Goal: Information Seeking & Learning: Understand process/instructions

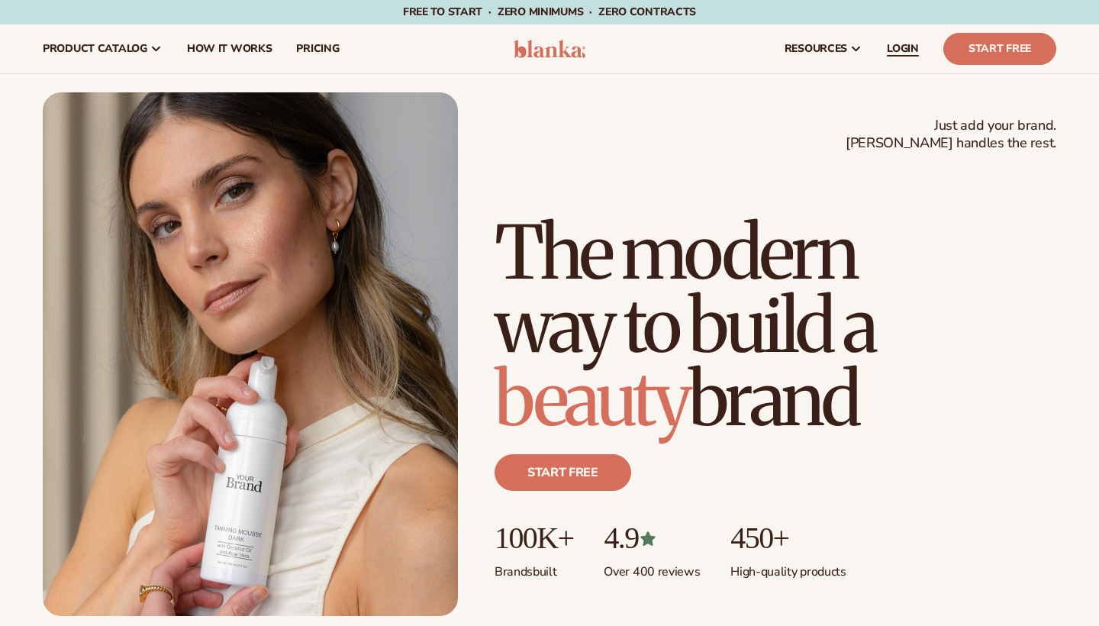
click at [913, 44] on span "LOGIN" at bounding box center [903, 49] width 32 height 12
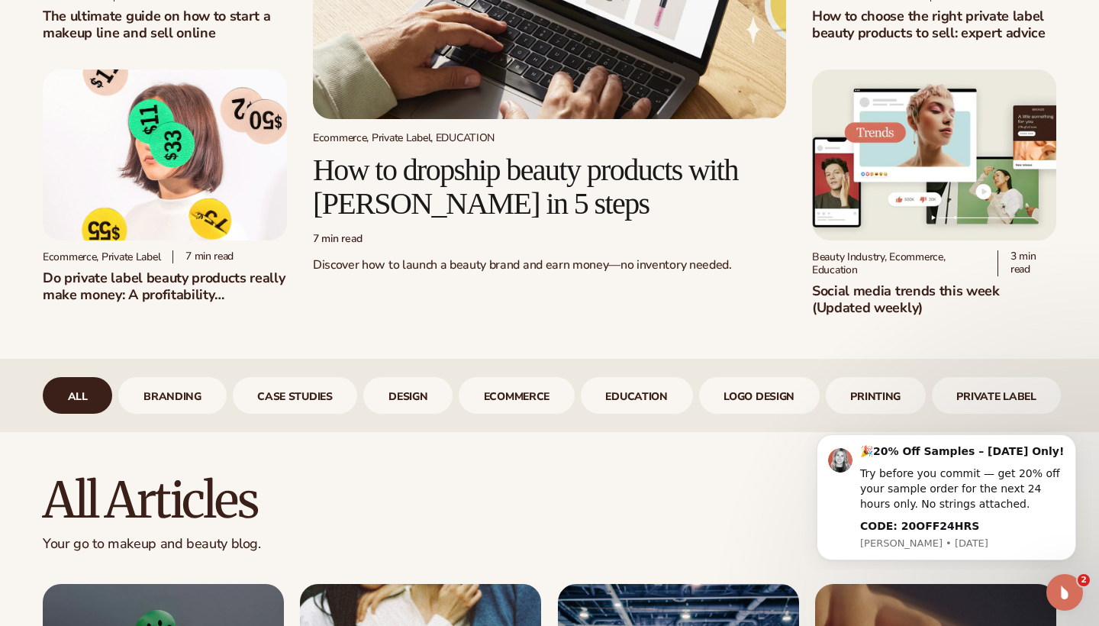
click at [473, 170] on h2 "How to dropship beauty products with Blanka in 5 steps" at bounding box center [549, 186] width 473 height 67
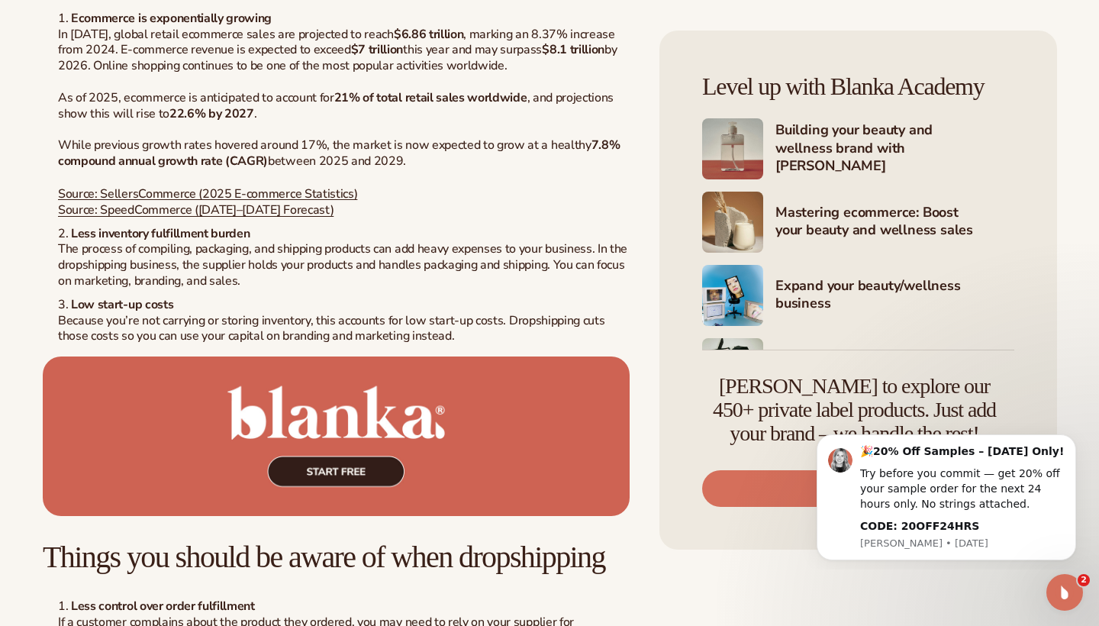
scroll to position [2677, 0]
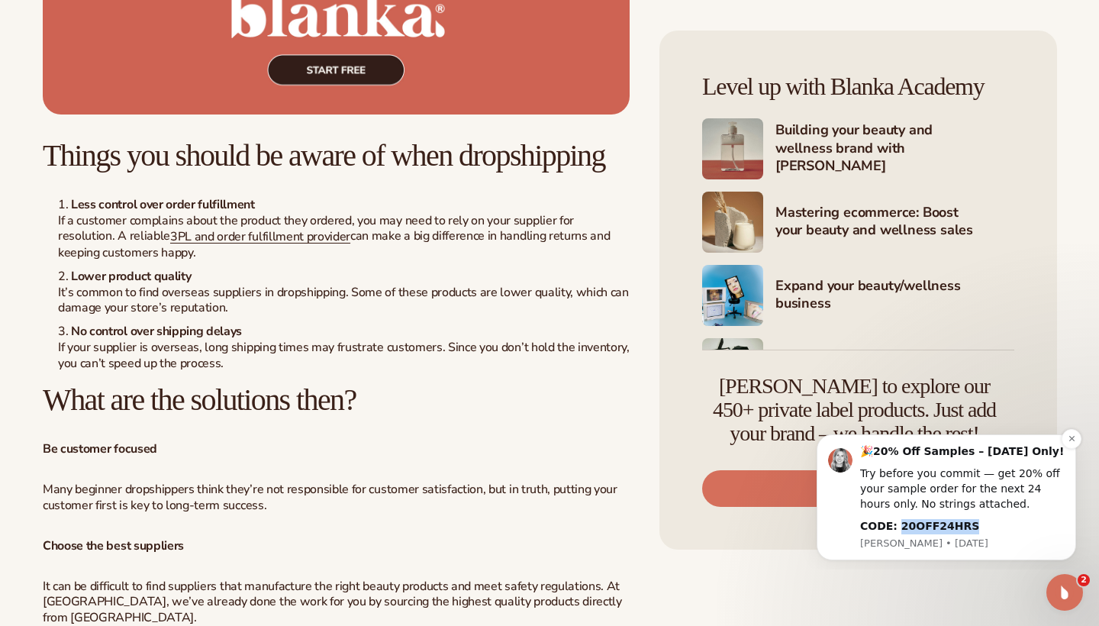
drag, startPoint x: 971, startPoint y: 524, endPoint x: 898, endPoint y: 524, distance: 73.3
click at [898, 524] on div "CODE: 20OFF24HRS" at bounding box center [962, 526] width 205 height 15
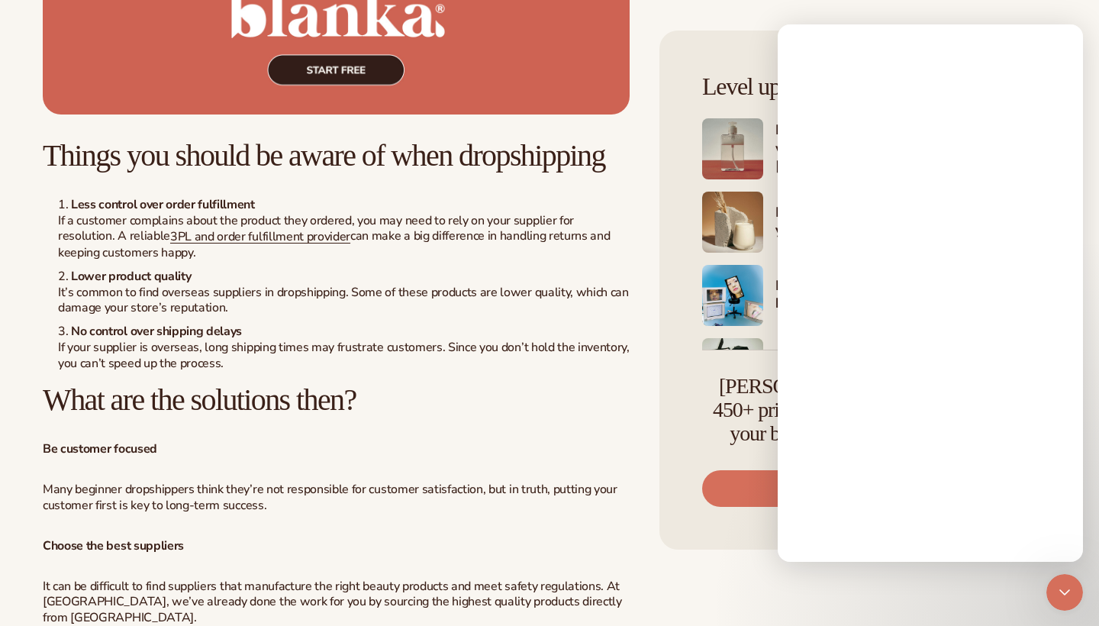
scroll to position [0, 0]
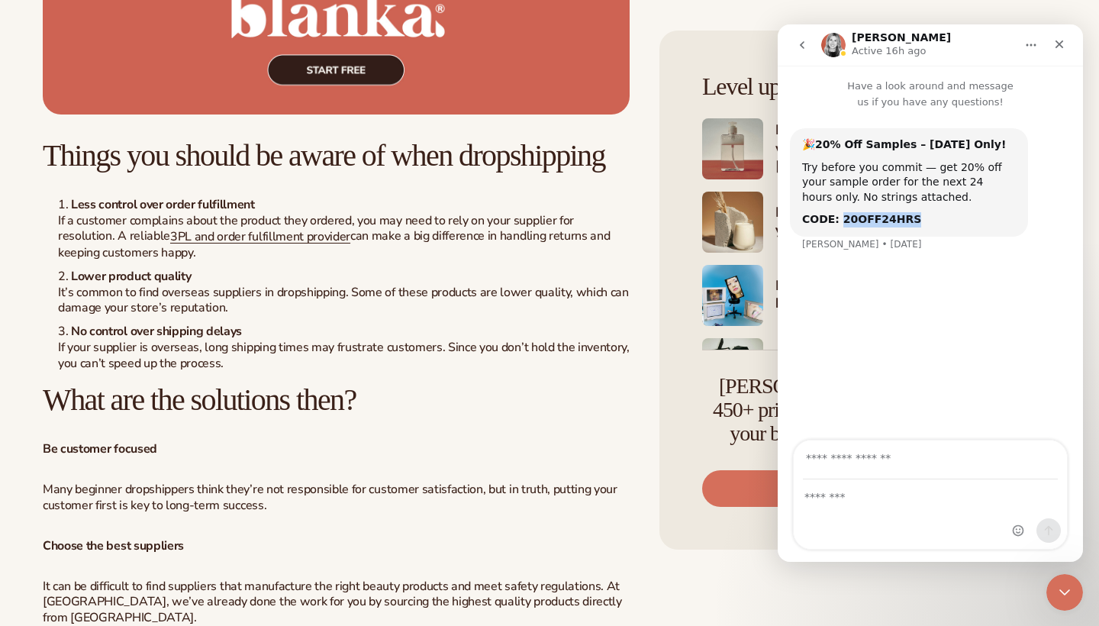
drag, startPoint x: 916, startPoint y: 218, endPoint x: 840, endPoint y: 222, distance: 76.4
click at [840, 222] on div "CODE: 20OFF24HRS" at bounding box center [909, 219] width 214 height 15
click at [1060, 46] on icon "Close" at bounding box center [1060, 44] width 12 height 12
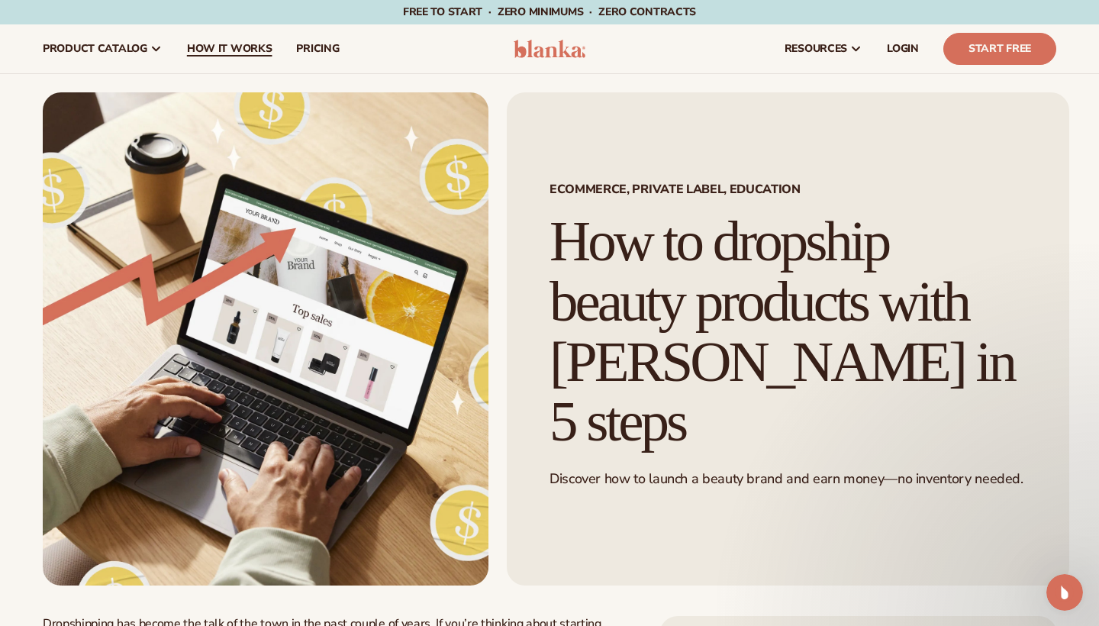
click at [256, 49] on span "How It Works" at bounding box center [230, 49] width 86 height 12
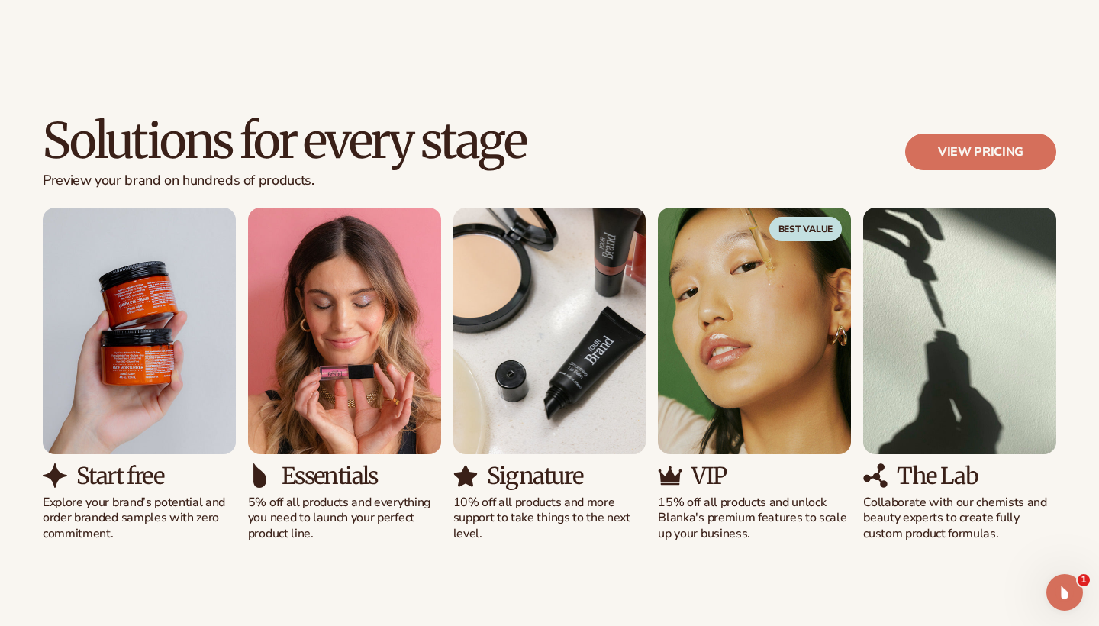
scroll to position [936, 0]
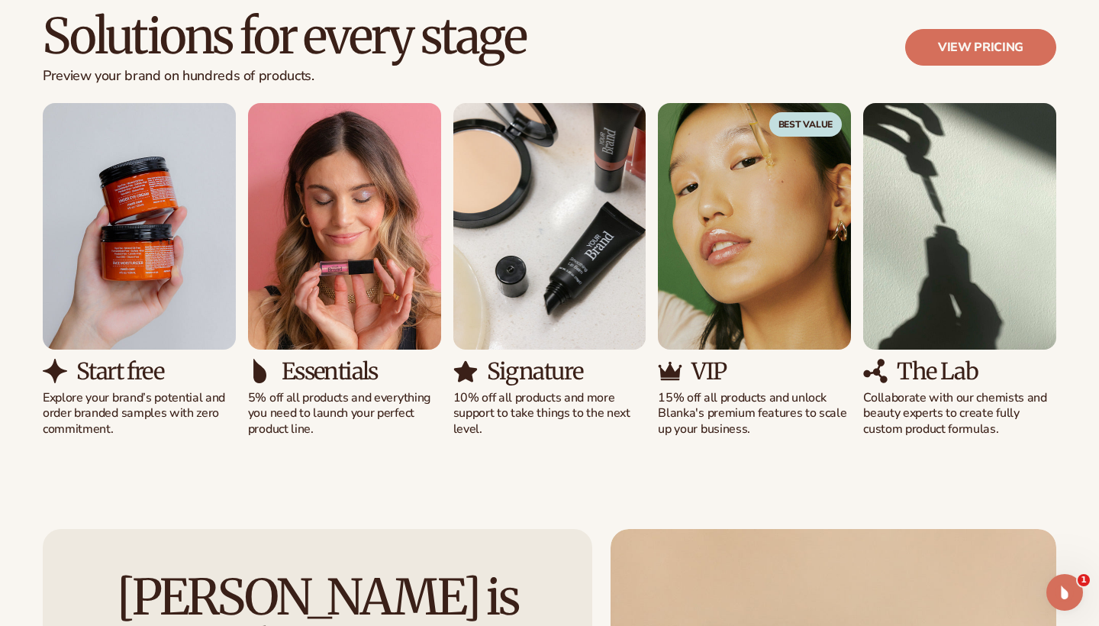
click at [255, 46] on h2 "Solutions for every stage" at bounding box center [284, 36] width 483 height 51
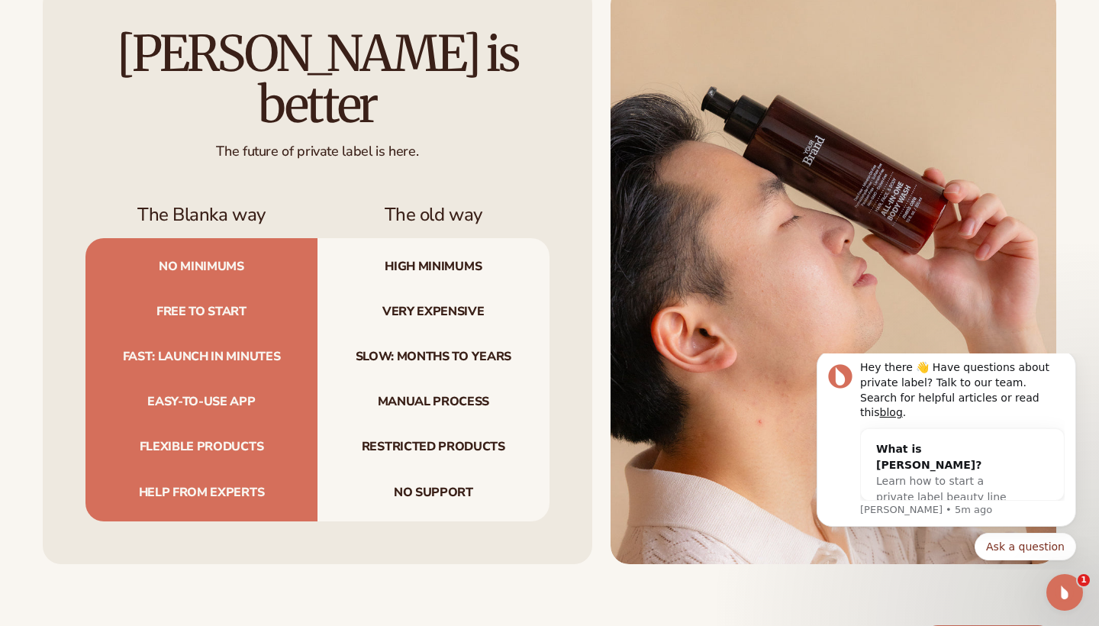
scroll to position [1478, 0]
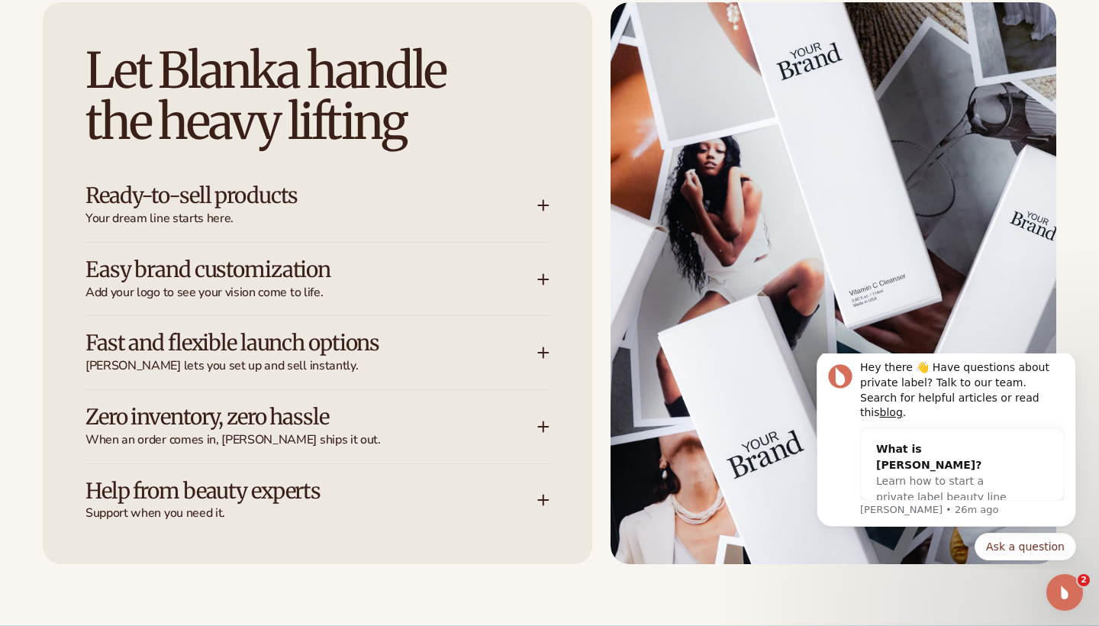
scroll to position [2016, 0]
